Goal: Transaction & Acquisition: Purchase product/service

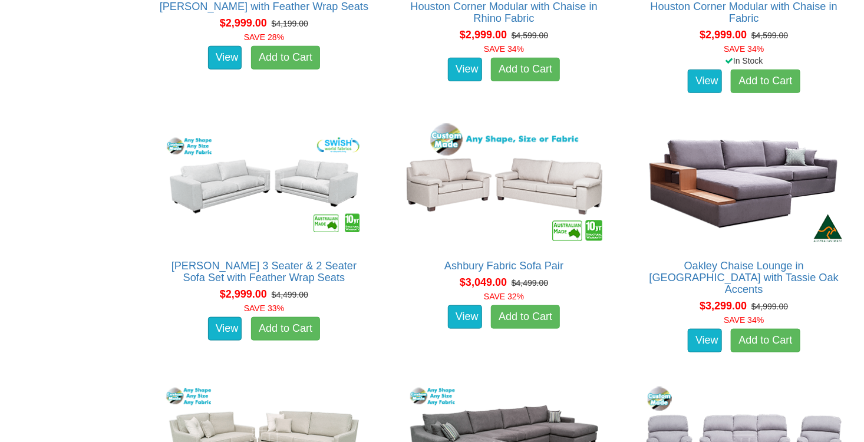
scroll to position [2653, 0]
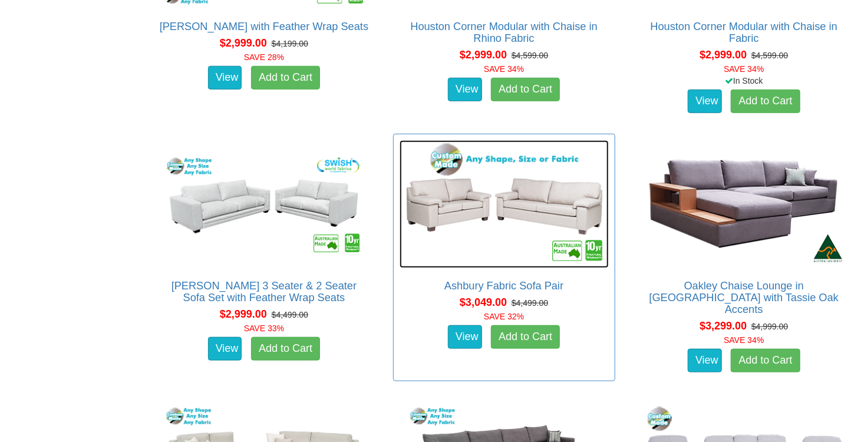
click at [488, 240] on img at bounding box center [504, 204] width 209 height 128
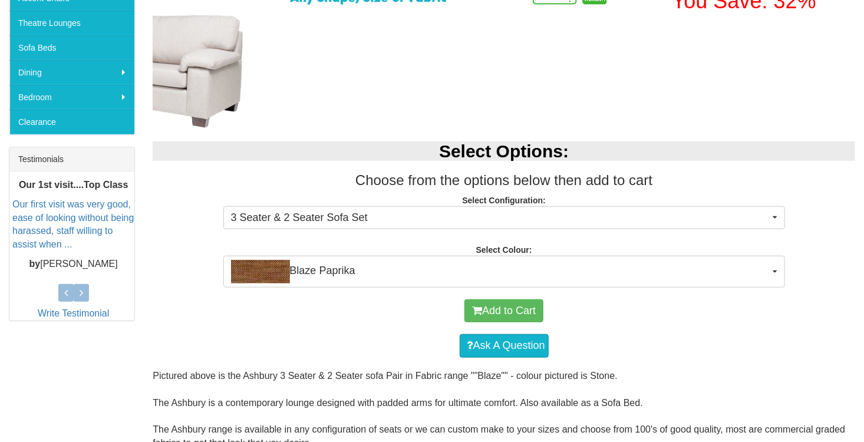
scroll to position [413, 0]
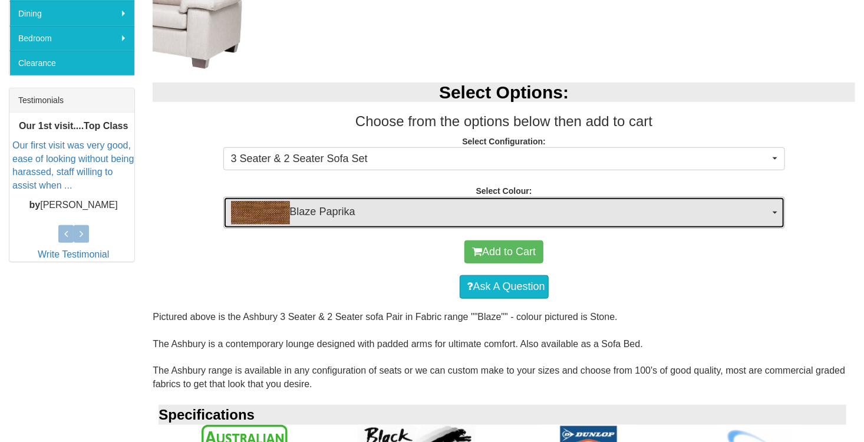
click at [776, 209] on button "Blaze Paprika" at bounding box center [504, 213] width 562 height 32
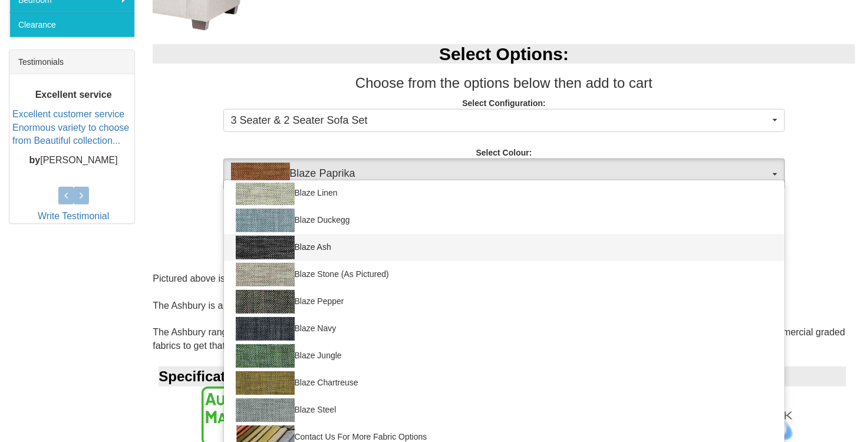
scroll to position [163, 0]
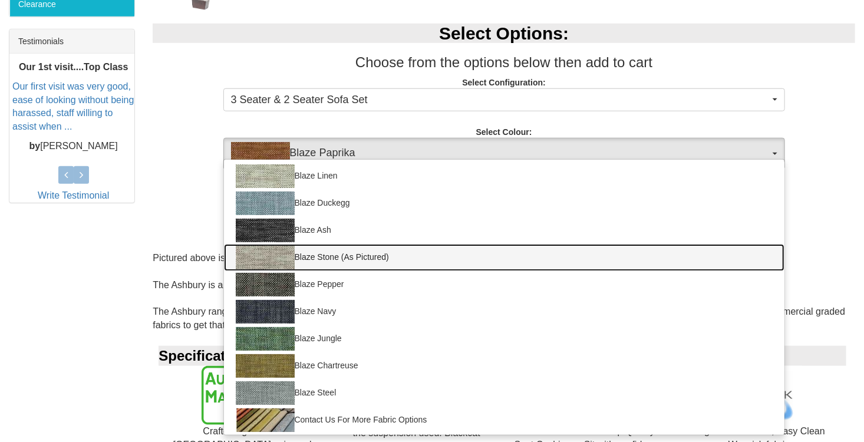
click at [266, 253] on img at bounding box center [265, 258] width 59 height 24
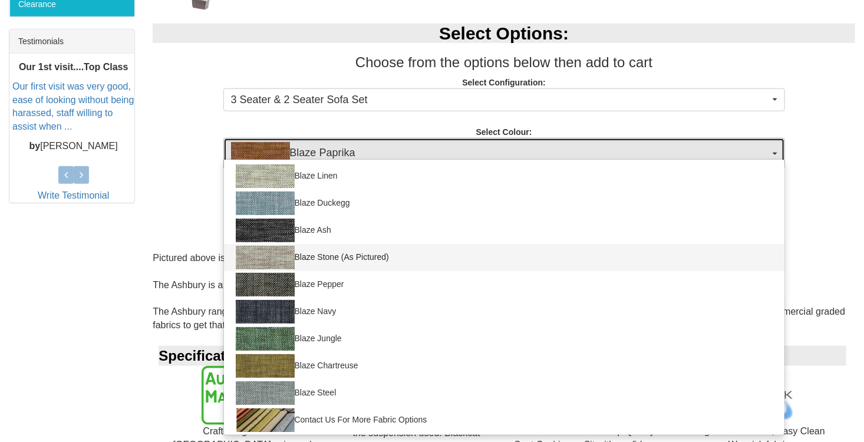
select select "454"
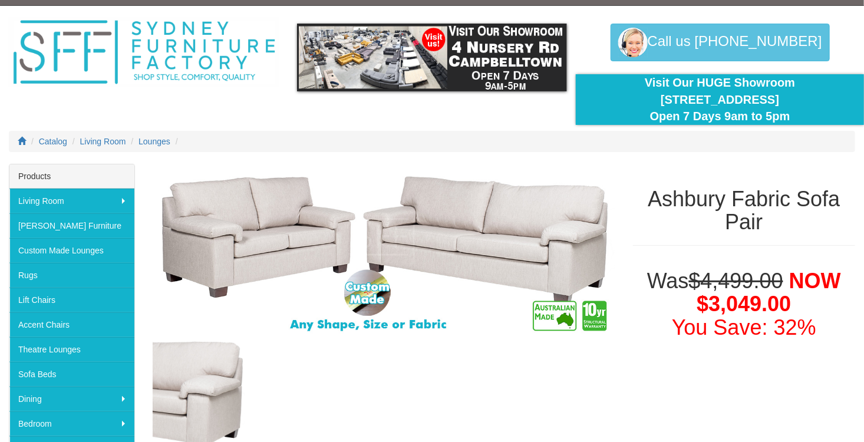
scroll to position [0, 0]
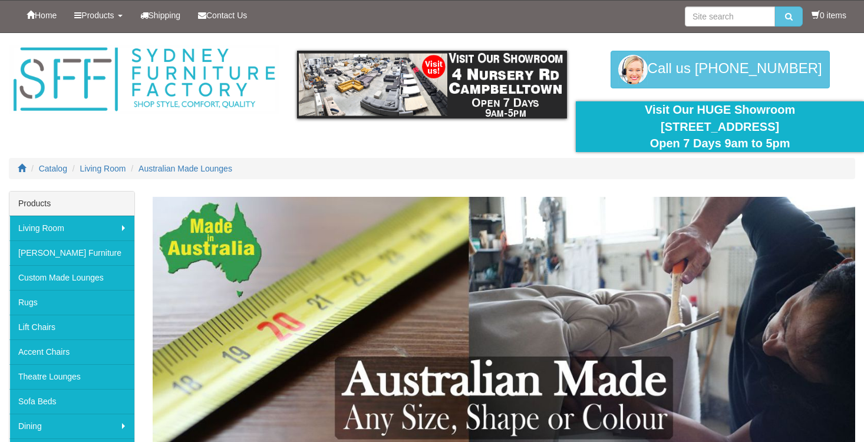
scroll to position [2653, 0]
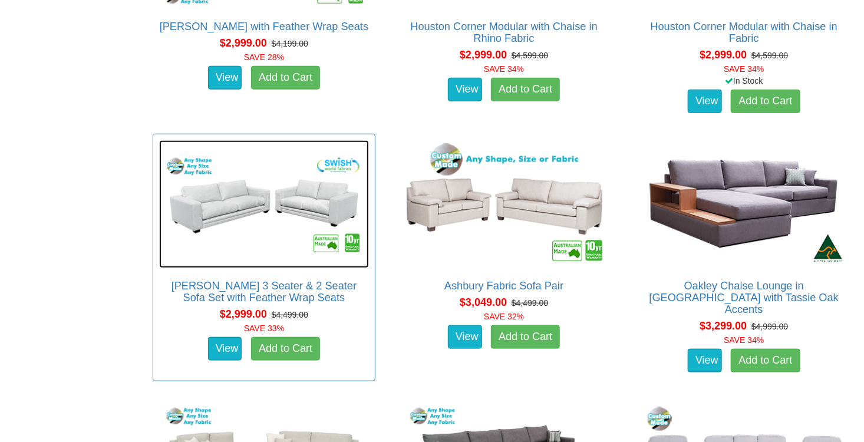
click at [249, 228] on img at bounding box center [263, 204] width 209 height 128
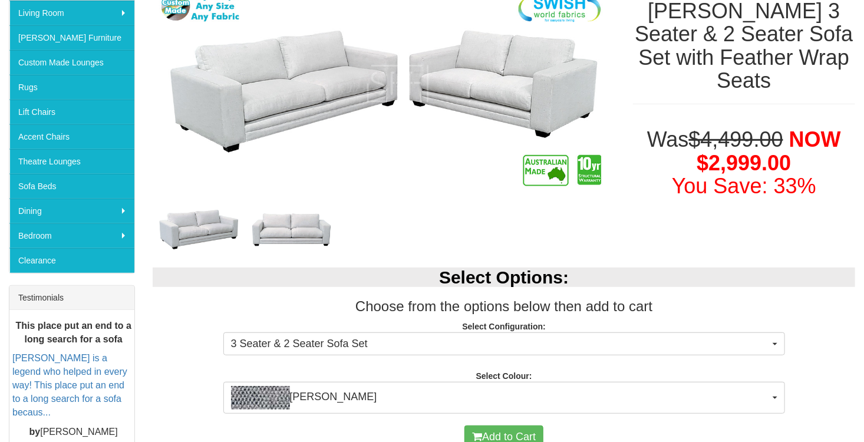
scroll to position [59, 0]
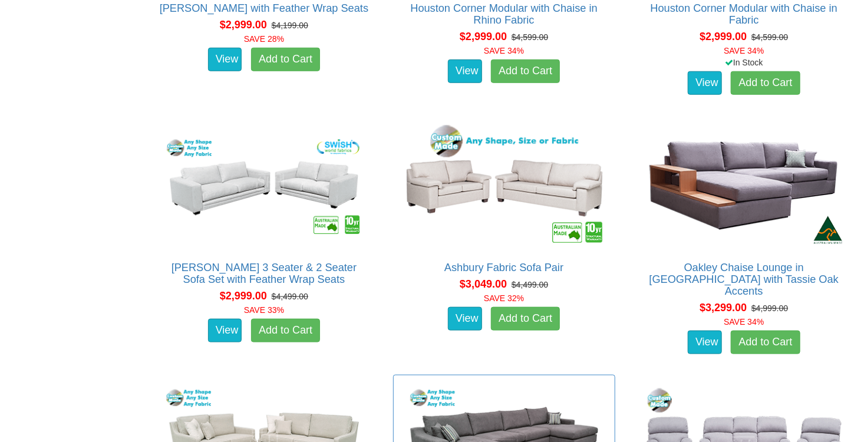
scroll to position [2653, 0]
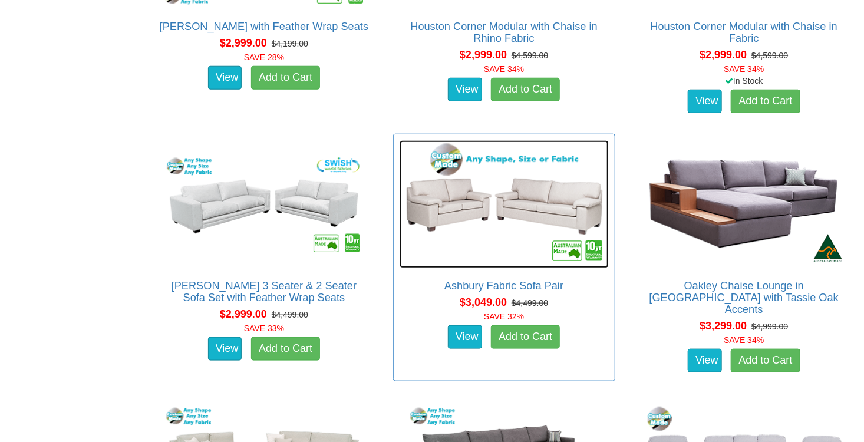
click at [484, 251] on img at bounding box center [504, 204] width 209 height 128
